Goal: Task Accomplishment & Management: Use online tool/utility

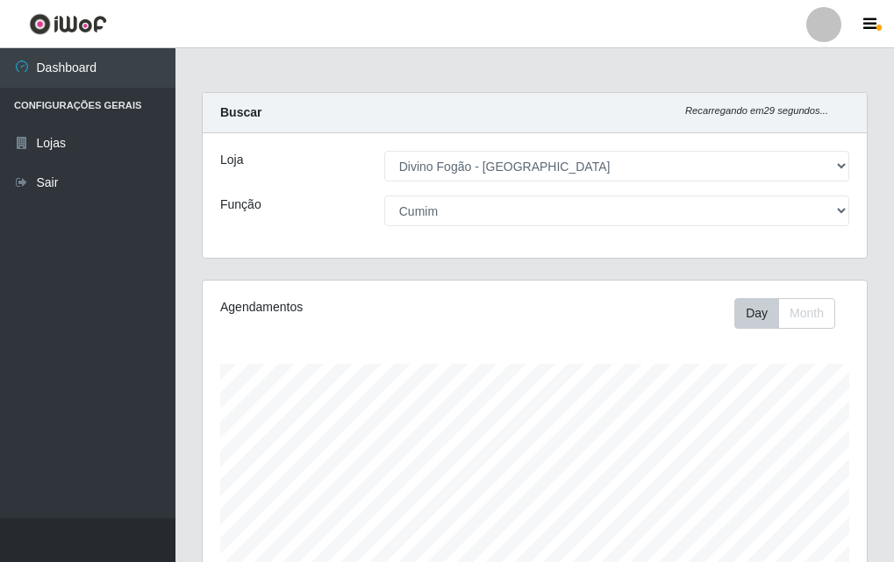
select select "499"
click at [587, 226] on div "Loja [Selecione...] Divino Fogão - Campina Grande Função [Selecione...] ASG ASG…" at bounding box center [535, 195] width 664 height 125
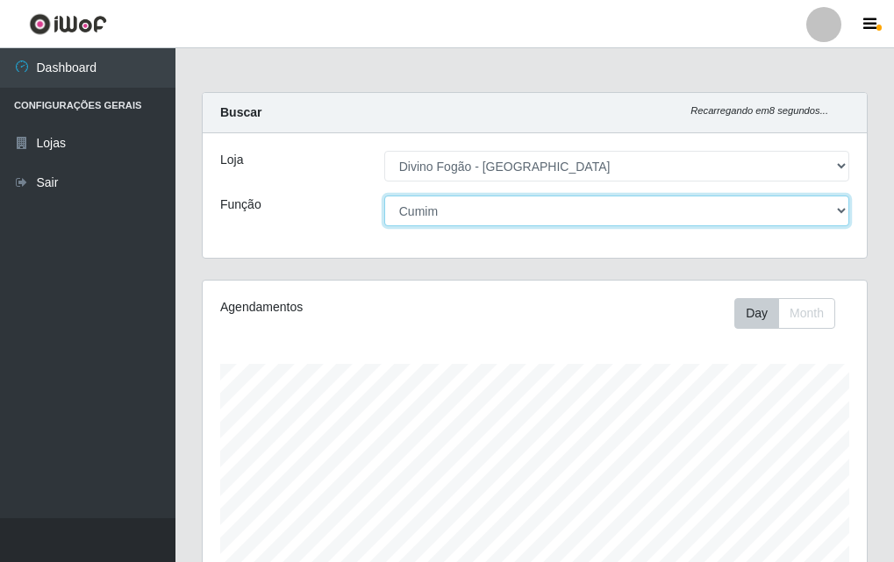
click at [595, 213] on select "[Selecione...] ASG ASG + ASG ++ Auxiliar de Cozinha Auxiliar de Cozinha + Auxil…" at bounding box center [616, 211] width 465 height 31
select select "94"
click at [384, 196] on select "[Selecione...] ASG ASG + ASG ++ Auxiliar de Cozinha Auxiliar de Cozinha + Auxil…" at bounding box center [616, 211] width 465 height 31
click at [597, 198] on select "[Selecione...] ASG ASG + ASG ++ Auxiliar de Cozinha Auxiliar de Cozinha + Auxil…" at bounding box center [616, 211] width 465 height 31
click at [384, 196] on select "[Selecione...] ASG ASG + ASG ++ Auxiliar de Cozinha Auxiliar de Cozinha + Auxil…" at bounding box center [616, 211] width 465 height 31
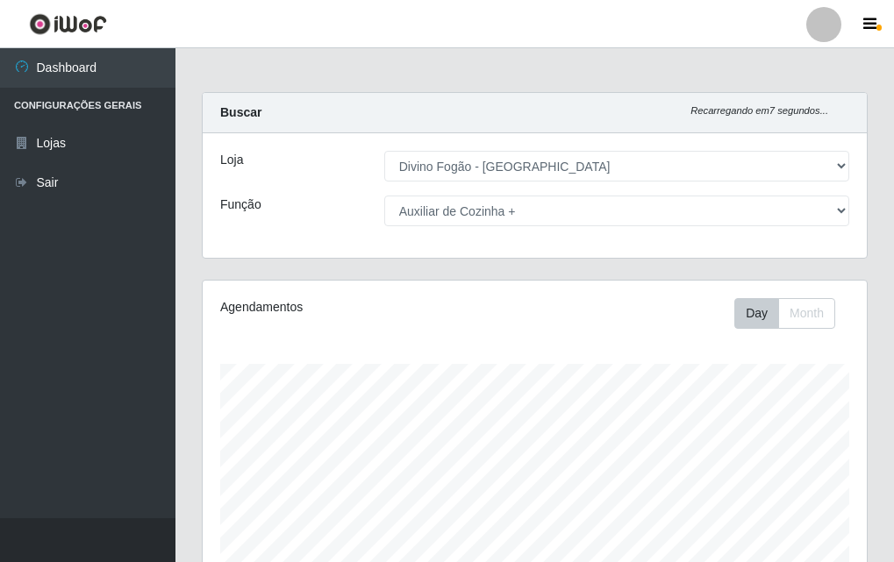
scroll to position [290, 0]
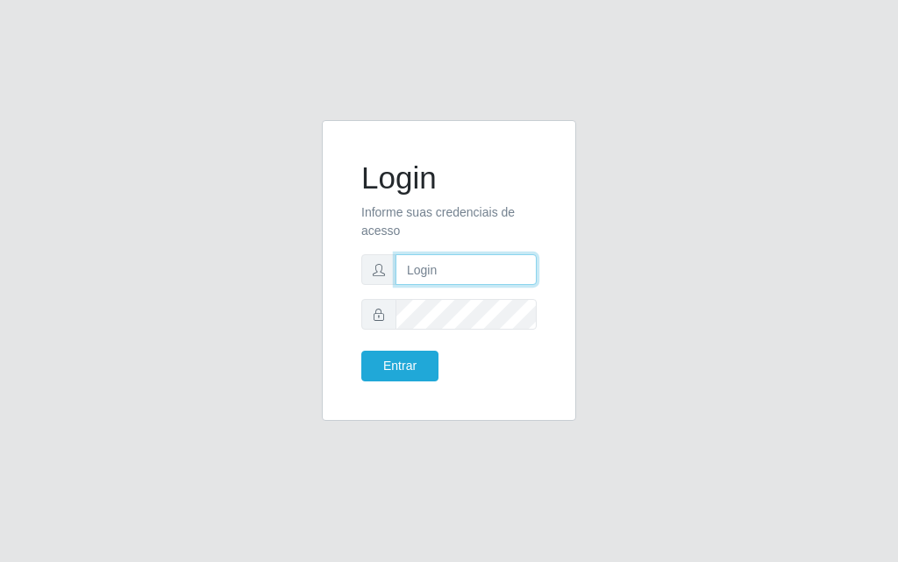
drag, startPoint x: 442, startPoint y: 258, endPoint x: 444, endPoint y: 267, distance: 8.9
click at [443, 262] on input "text" at bounding box center [466, 269] width 141 height 31
type input "[PERSON_NAME]"
click at [439, 310] on form "Login Informe suas credenciais de acesso [PERSON_NAME] Entrar" at bounding box center [448, 271] width 175 height 222
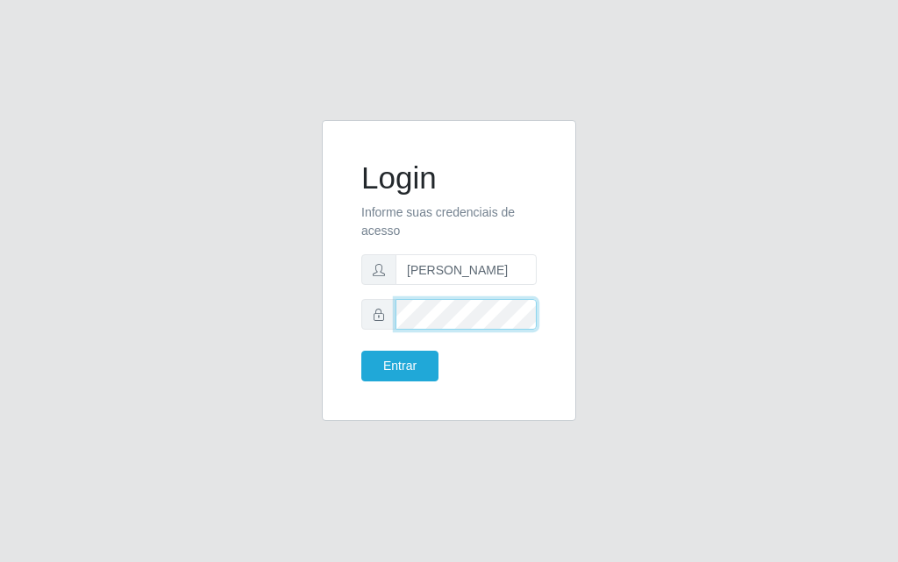
click at [361, 351] on button "Entrar" at bounding box center [399, 366] width 77 height 31
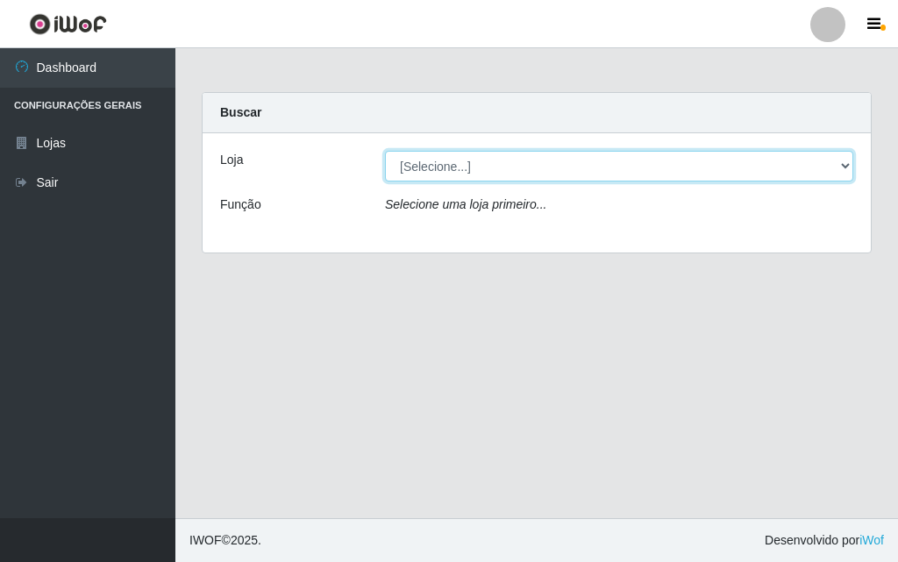
click at [518, 168] on select "[Selecione...] Divino Fogão - [GEOGRAPHIC_DATA]" at bounding box center [619, 166] width 468 height 31
select select "499"
click at [385, 151] on select "[Selecione...] Divino Fogão - [GEOGRAPHIC_DATA]" at bounding box center [619, 166] width 468 height 31
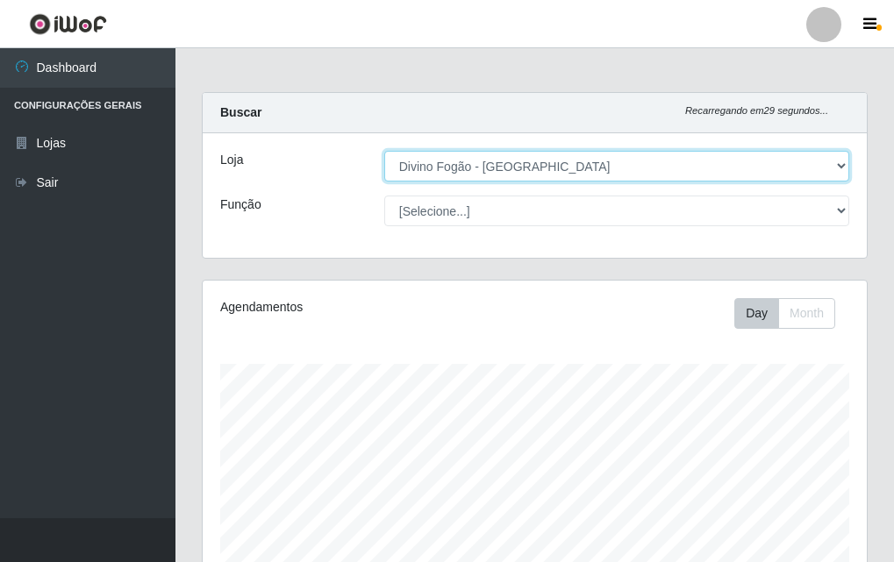
scroll to position [364, 664]
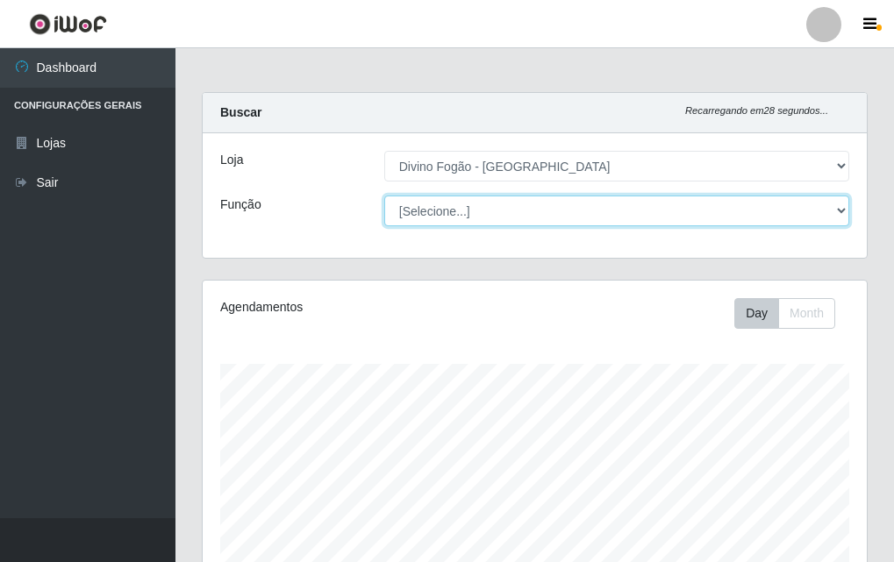
click at [486, 207] on select "[Selecione...] ASG ASG + ASG ++ Auxiliar de Cozinha Auxiliar de Cozinha + Auxil…" at bounding box center [616, 211] width 465 height 31
click at [384, 196] on select "[Selecione...] ASG ASG + ASG ++ Auxiliar de Cozinha Auxiliar de Cozinha + Auxil…" at bounding box center [616, 211] width 465 height 31
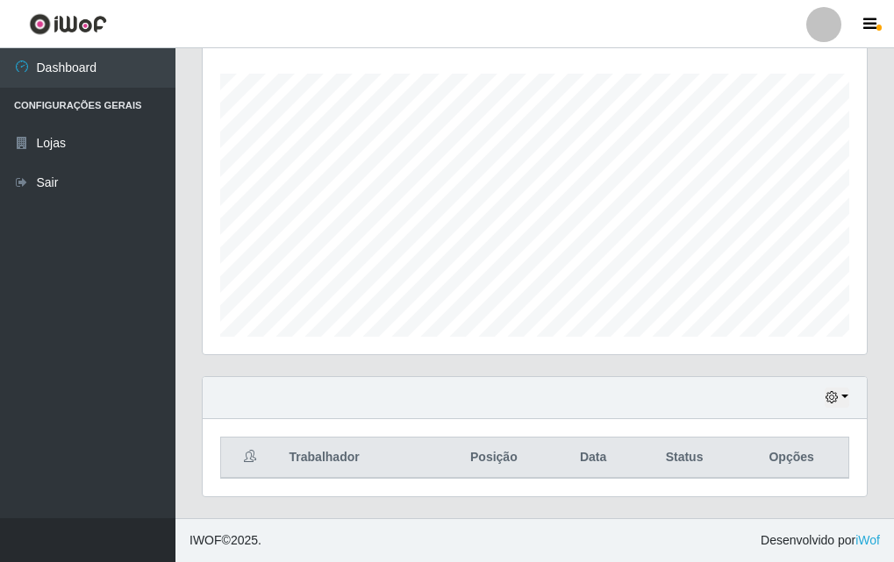
scroll to position [27, 0]
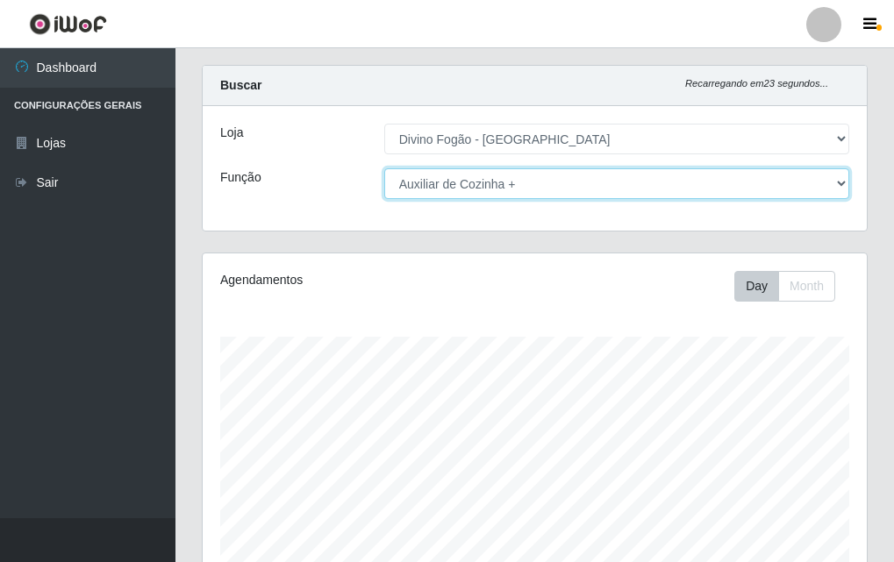
click at [511, 177] on select "[Selecione...] ASG ASG + ASG ++ Auxiliar de Cozinha Auxiliar de Cozinha + Auxil…" at bounding box center [616, 183] width 465 height 31
click at [384, 168] on select "[Selecione...] ASG ASG + ASG ++ Auxiliar de Cozinha Auxiliar de Cozinha + Auxil…" at bounding box center [616, 183] width 465 height 31
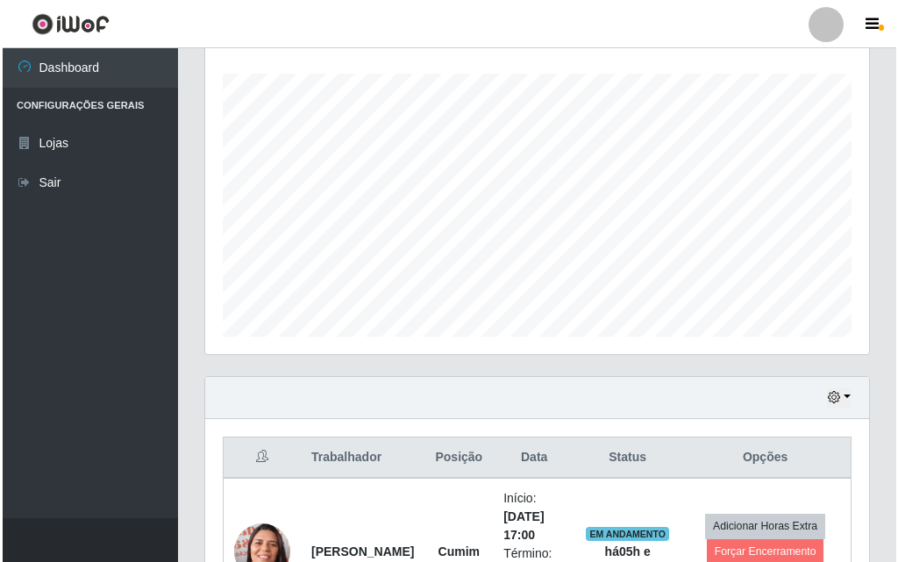
scroll to position [437, 0]
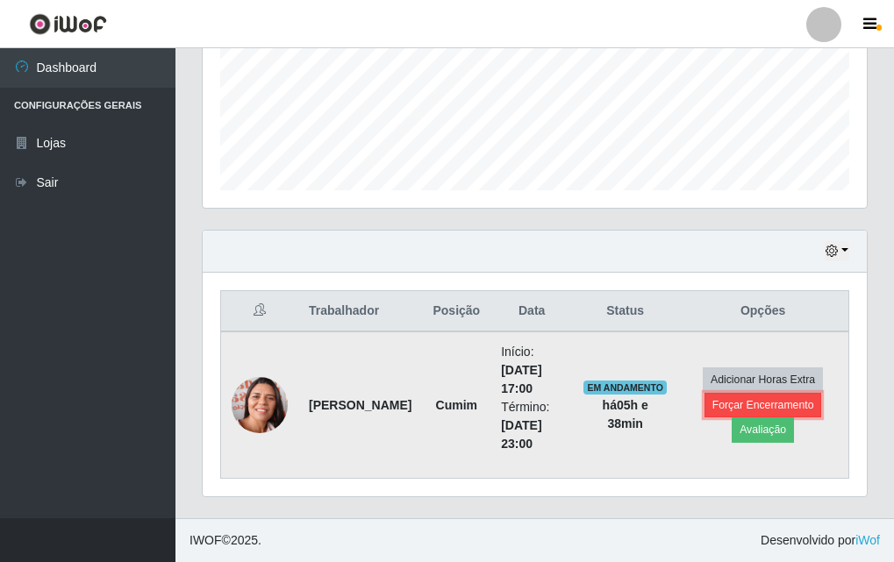
click at [762, 399] on button "Forçar Encerramento" at bounding box center [763, 405] width 118 height 25
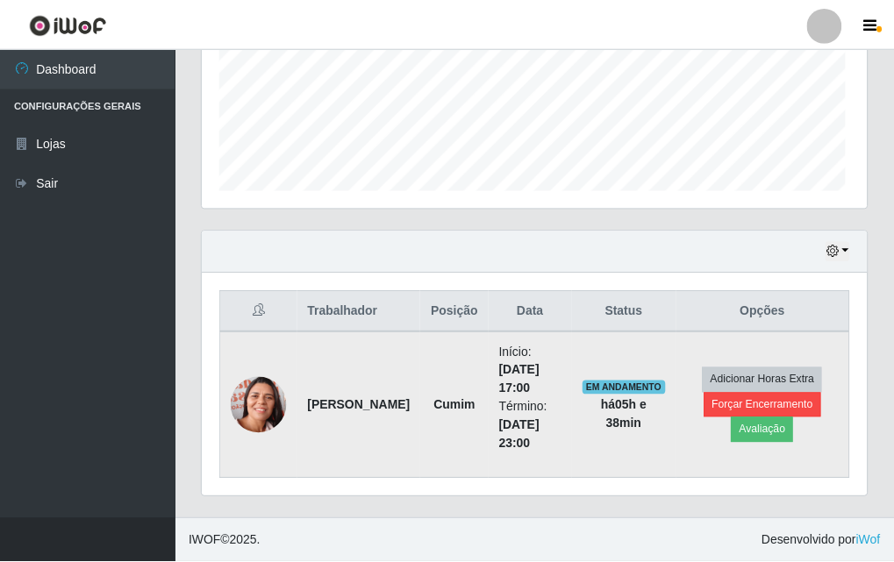
scroll to position [364, 655]
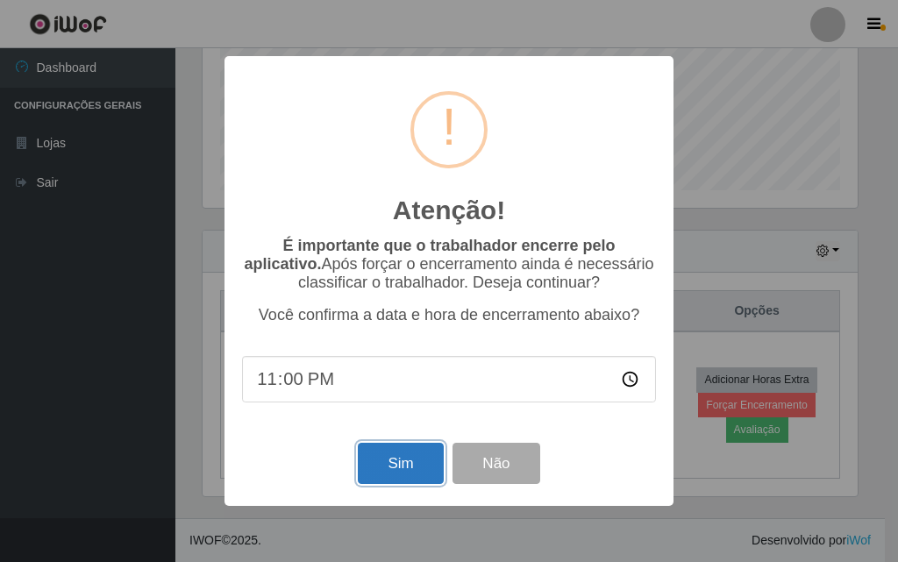
click at [411, 464] on button "Sim" at bounding box center [400, 463] width 85 height 41
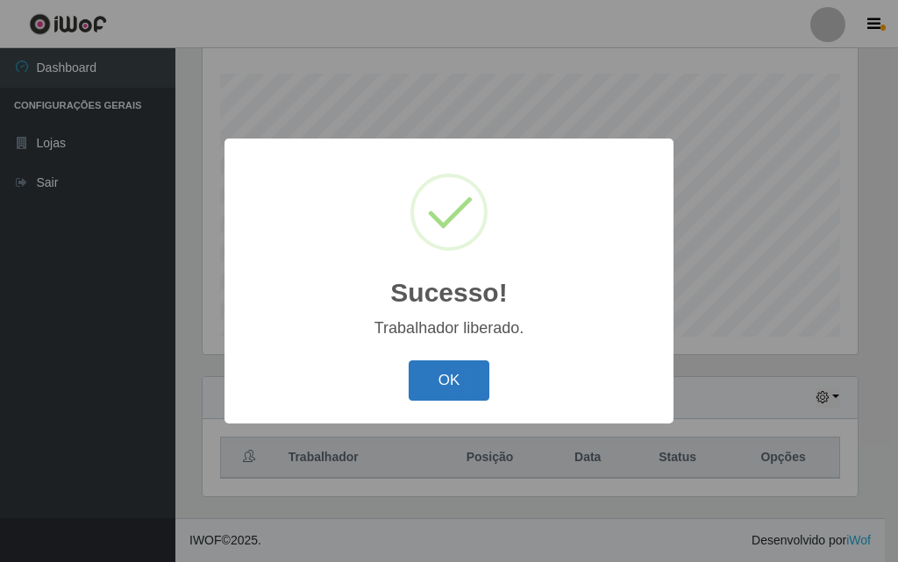
click at [481, 389] on button "OK" at bounding box center [450, 381] width 82 height 41
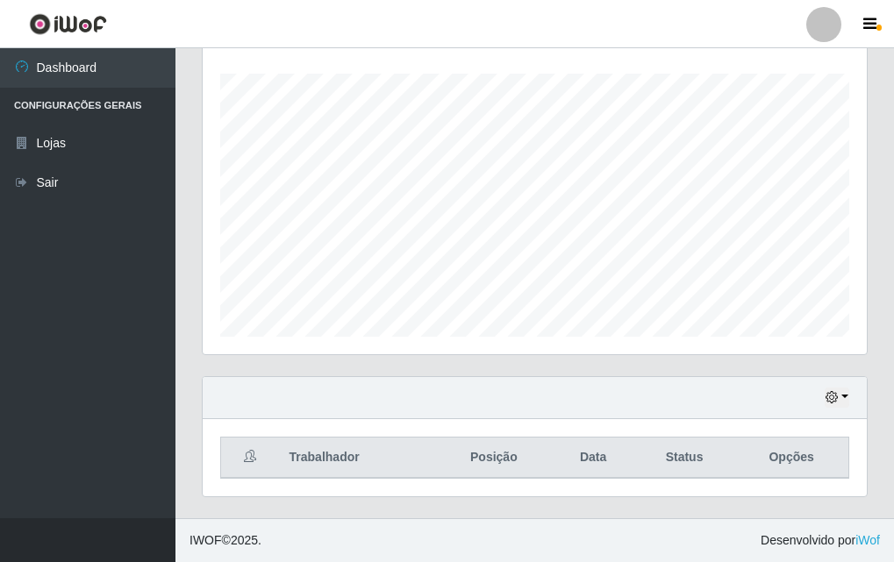
scroll to position [0, 0]
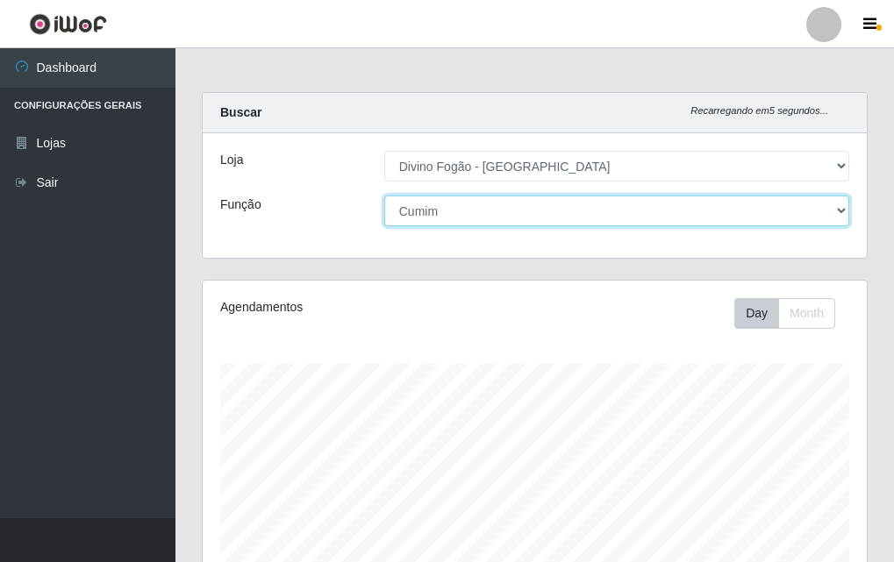
click at [522, 209] on select "[Selecione...] ASG ASG + ASG ++ Auxiliar de Cozinha Auxiliar de Cozinha + Auxil…" at bounding box center [616, 211] width 465 height 31
click at [384, 196] on select "[Selecione...] ASG ASG + ASG ++ Auxiliar de Cozinha Auxiliar de Cozinha + Auxil…" at bounding box center [616, 211] width 465 height 31
click at [472, 215] on select "[Selecione...] ASG ASG + ASG ++ Auxiliar de Cozinha Auxiliar de Cozinha + Auxil…" at bounding box center [616, 211] width 465 height 31
click at [384, 196] on select "[Selecione...] ASG ASG + ASG ++ Auxiliar de Cozinha Auxiliar de Cozinha + Auxil…" at bounding box center [616, 211] width 465 height 31
click at [522, 212] on select "[Selecione...] ASG ASG + ASG ++ Auxiliar de Cozinha Auxiliar de Cozinha + Auxil…" at bounding box center [616, 211] width 465 height 31
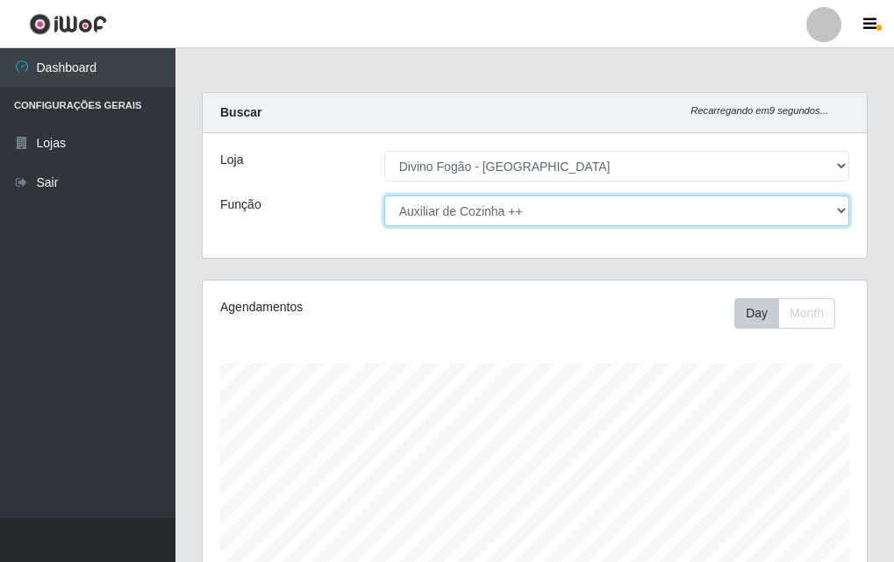
select select "9"
click at [384, 196] on select "[Selecione...] ASG ASG + ASG ++ Auxiliar de Cozinha Auxiliar de Cozinha + Auxil…" at bounding box center [616, 211] width 465 height 31
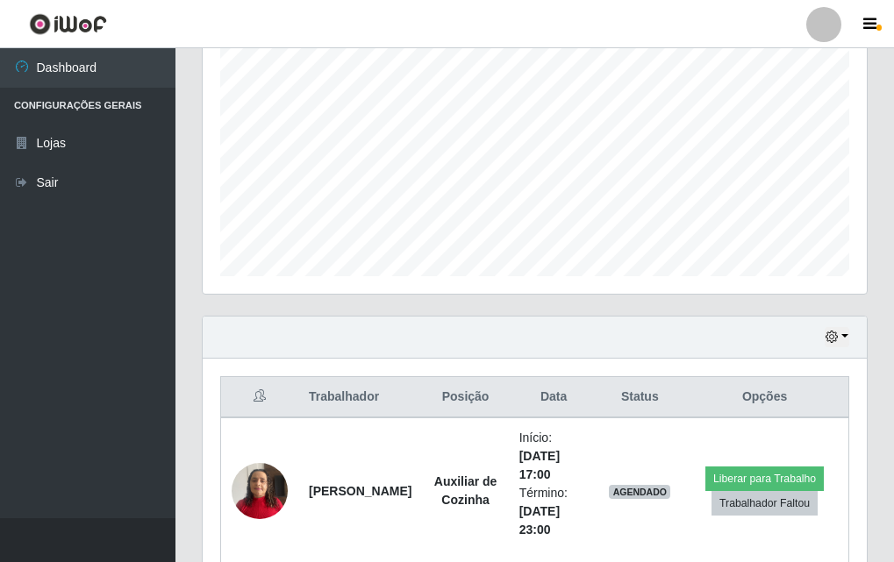
scroll to position [437, 0]
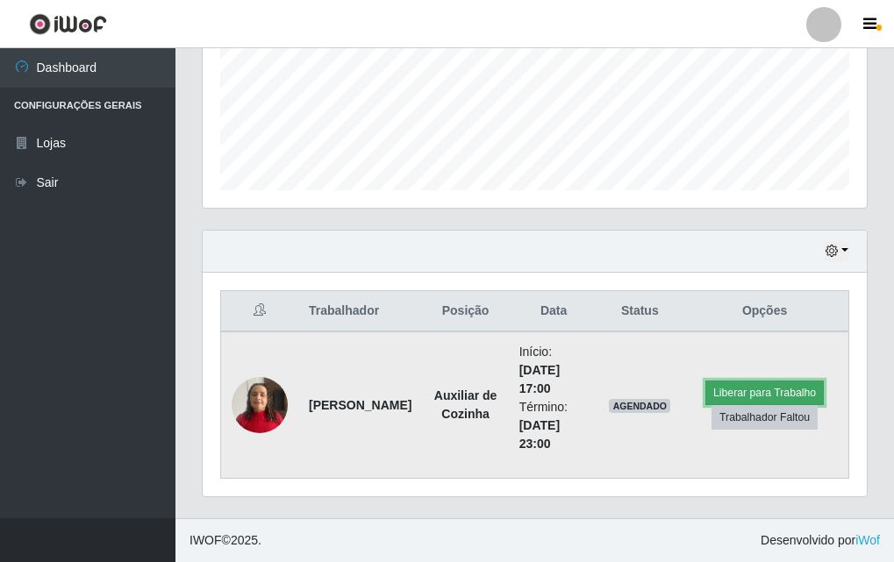
click at [758, 389] on button "Liberar para Trabalho" at bounding box center [764, 393] width 118 height 25
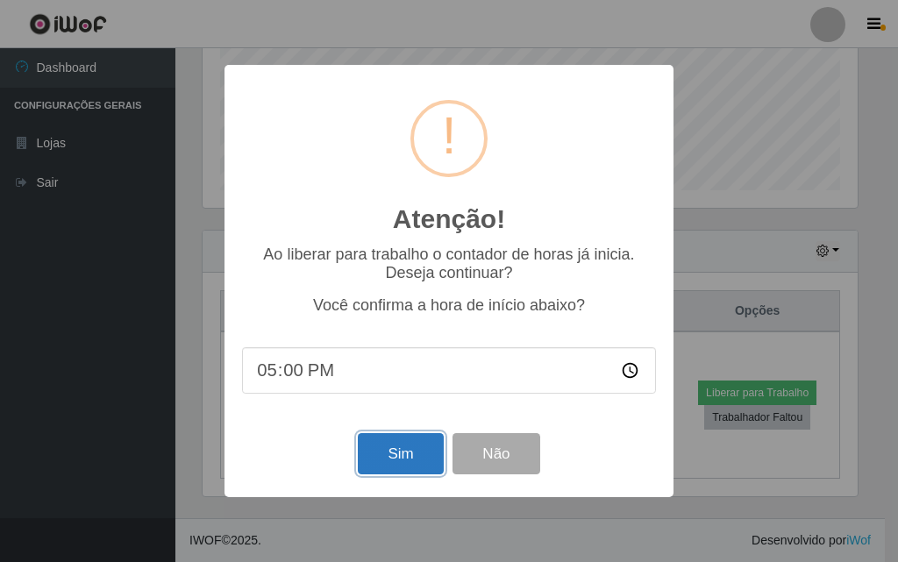
click at [386, 461] on button "Sim" at bounding box center [400, 453] width 85 height 41
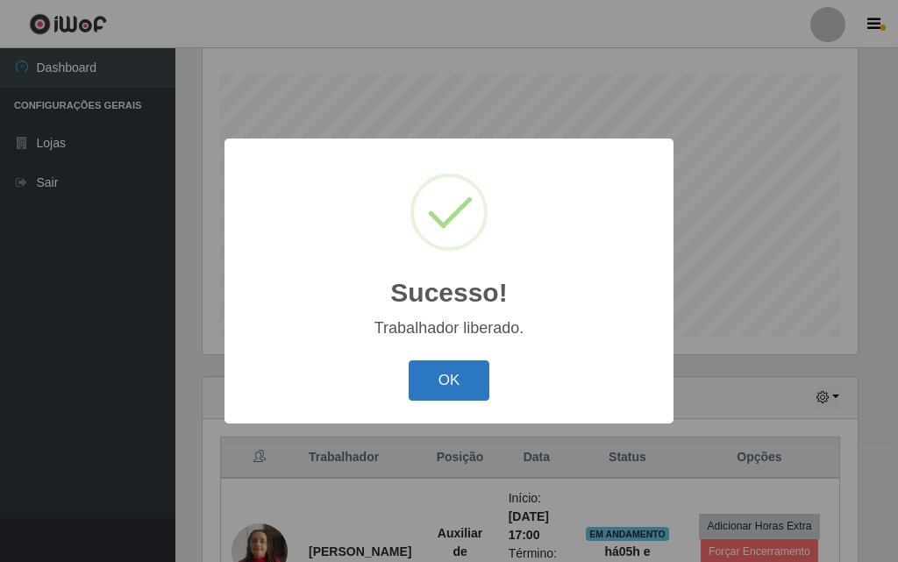
click at [423, 378] on button "OK" at bounding box center [450, 381] width 82 height 41
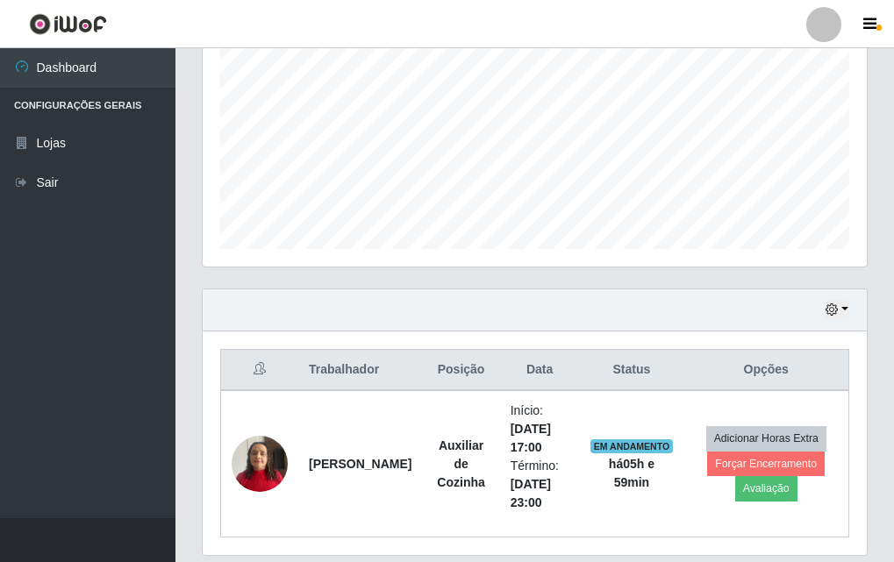
scroll to position [437, 0]
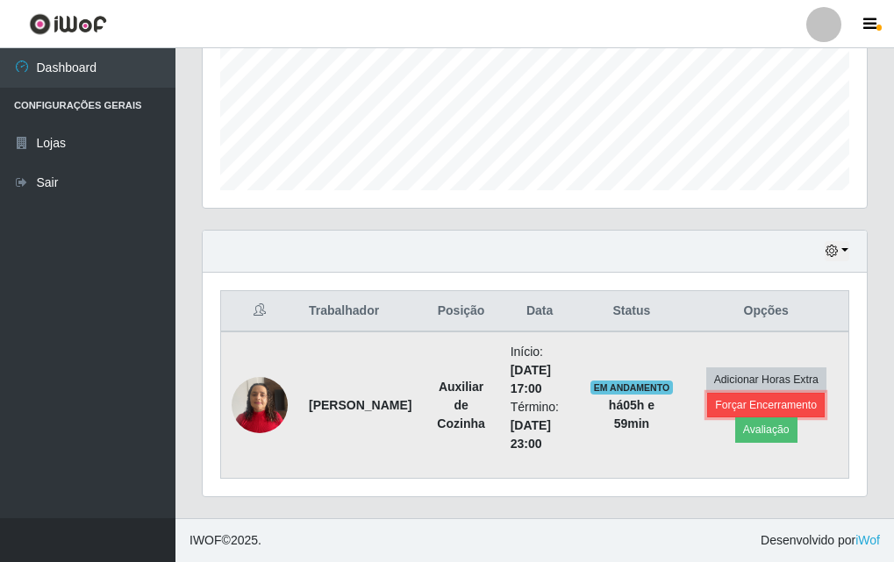
click at [772, 396] on button "Forçar Encerramento" at bounding box center [766, 405] width 118 height 25
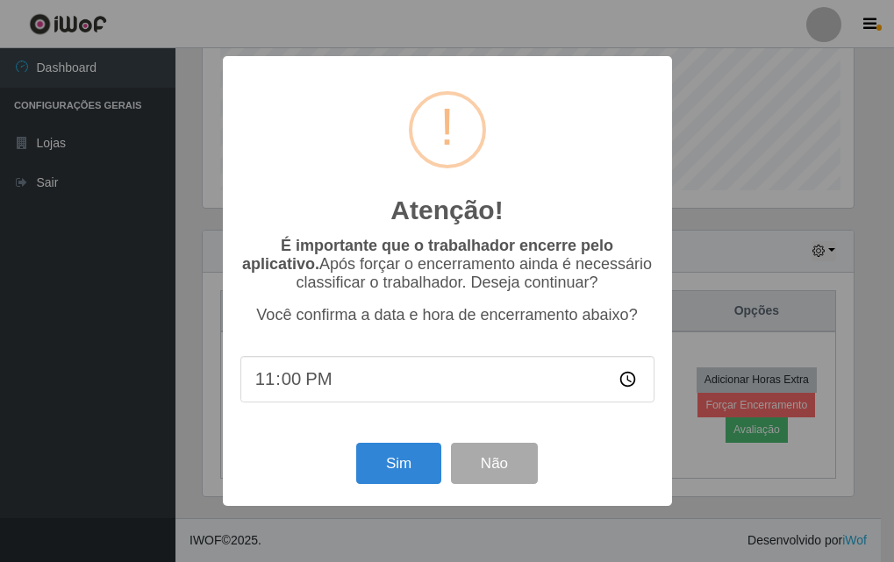
scroll to position [364, 655]
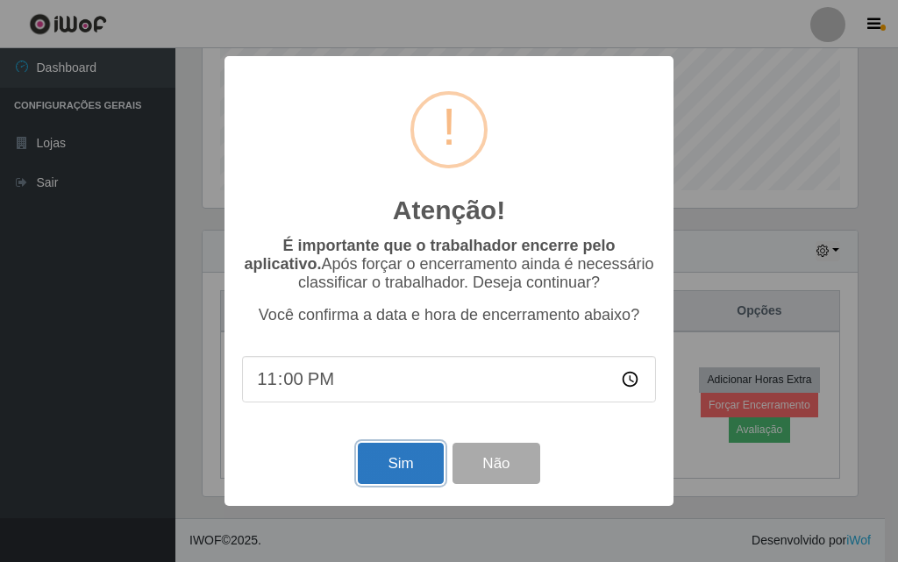
click at [417, 463] on button "Sim" at bounding box center [400, 463] width 85 height 41
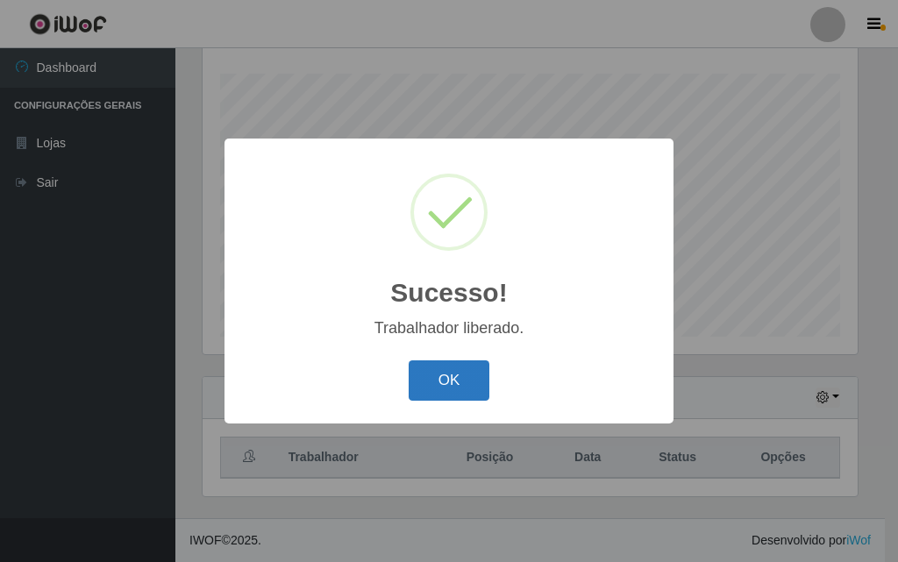
click at [455, 375] on button "OK" at bounding box center [450, 381] width 82 height 41
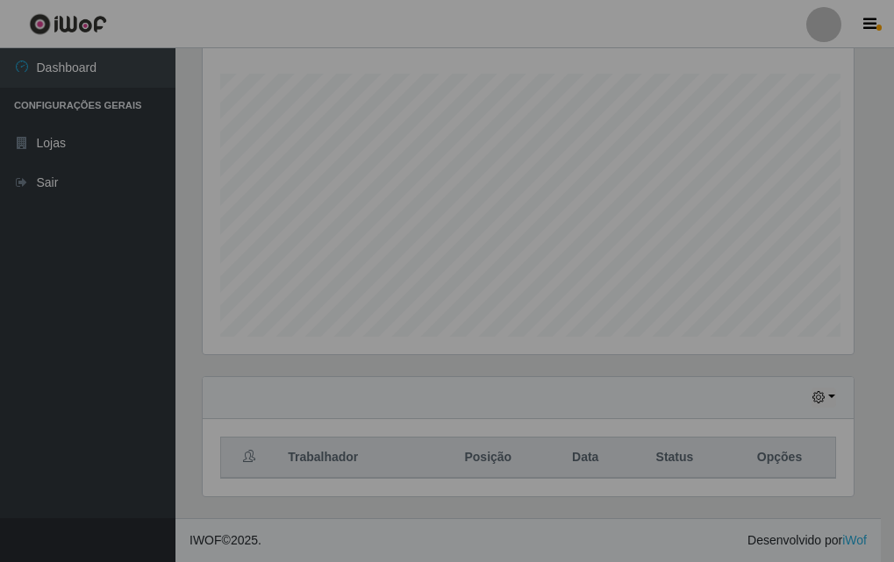
scroll to position [364, 664]
